Goal: Check status

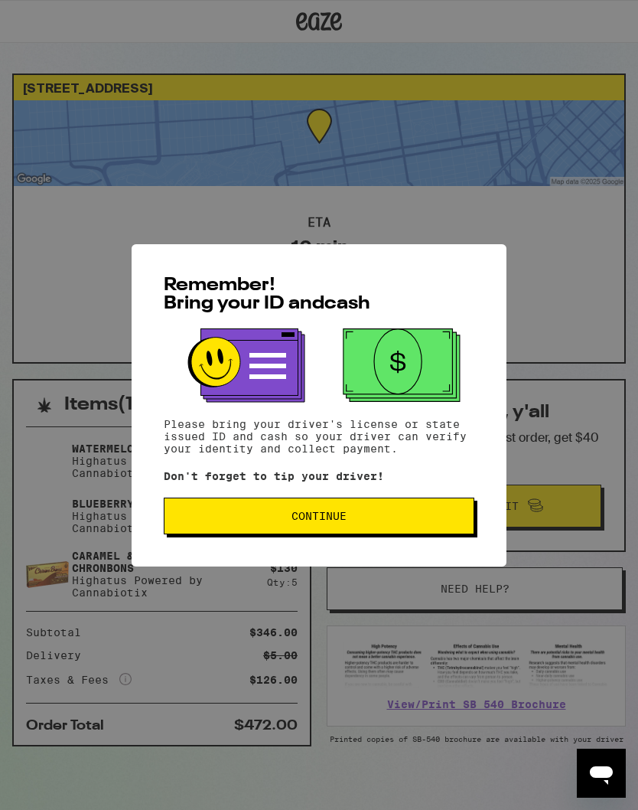
click at [377, 520] on span "Continue" at bounding box center [319, 515] width 285 height 11
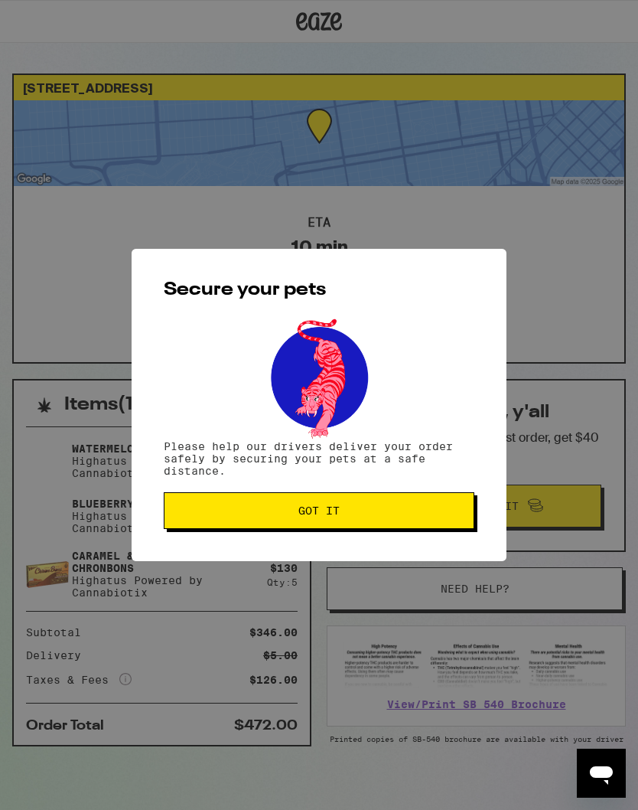
click at [374, 516] on span "Got it" at bounding box center [319, 510] width 285 height 11
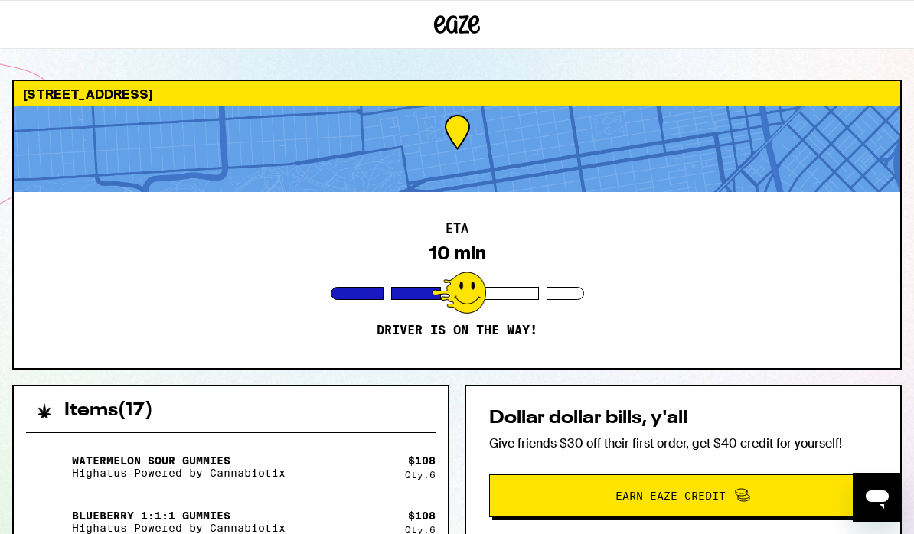
click at [548, 527] on div "Dollar dollar bills, y'all Give friends $30 off their first order, get $40 cred…" at bounding box center [682, 463] width 437 height 157
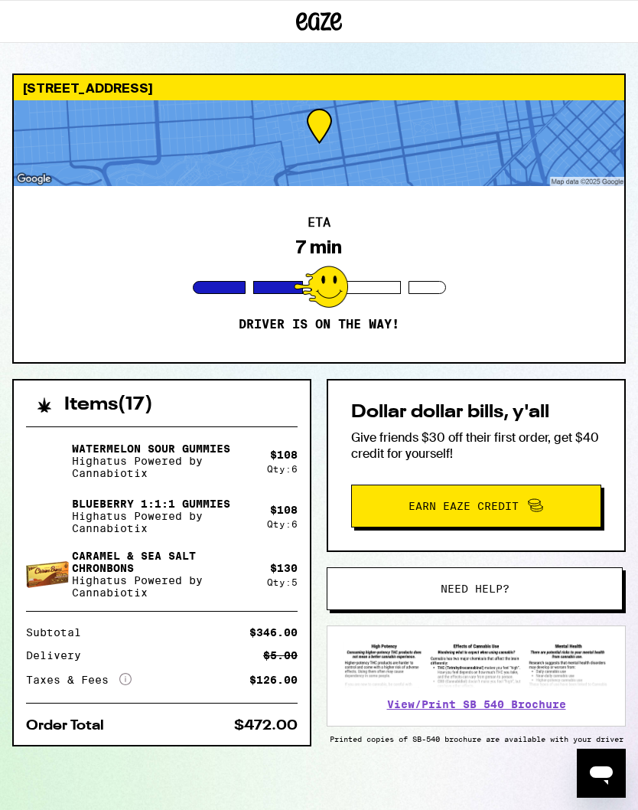
click at [516, 160] on div at bounding box center [319, 143] width 611 height 86
click at [527, 149] on div at bounding box center [319, 143] width 611 height 86
click at [498, 307] on div "ETA 7 min Driver is on the way!" at bounding box center [319, 274] width 611 height 176
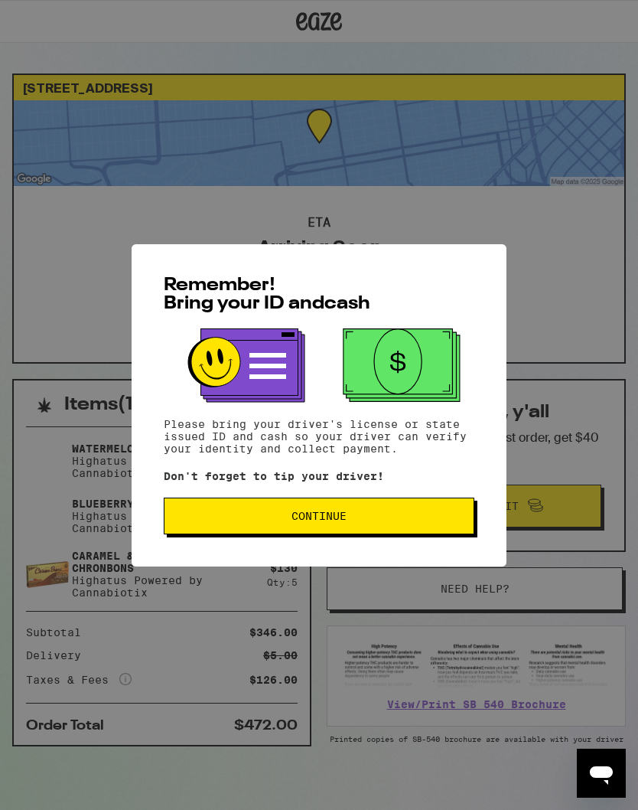
click at [362, 521] on span "Continue" at bounding box center [319, 515] width 285 height 11
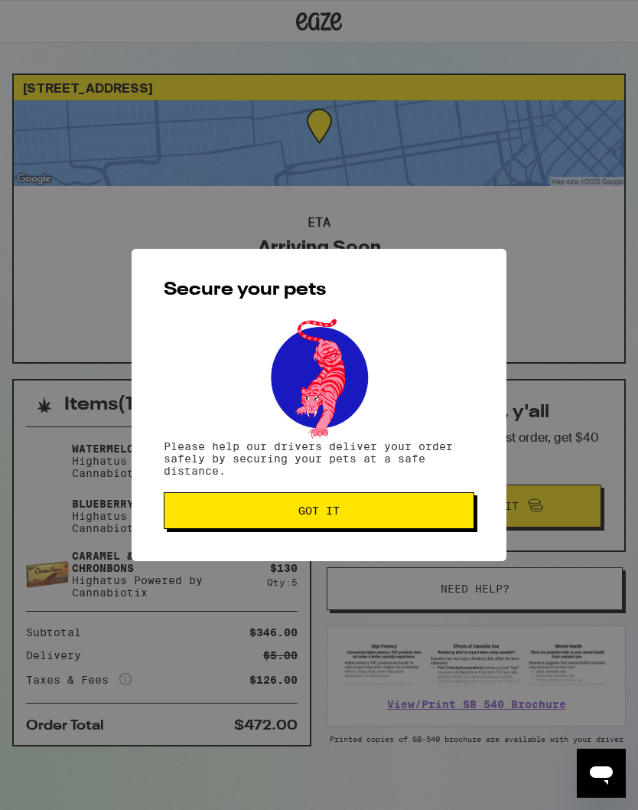
click at [393, 508] on button "Got it" at bounding box center [319, 510] width 311 height 37
